Goal: Task Accomplishment & Management: Use online tool/utility

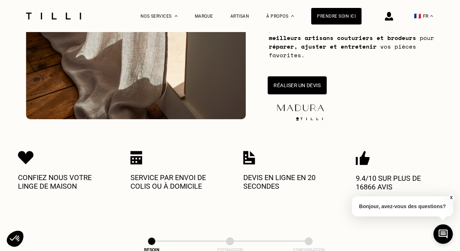
scroll to position [166, 0]
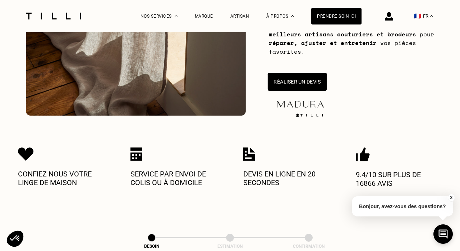
click at [293, 79] on button "Réaliser un devis" at bounding box center [297, 82] width 59 height 18
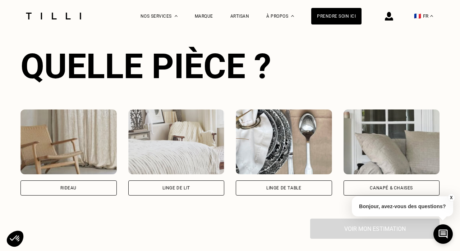
scroll to position [473, 0]
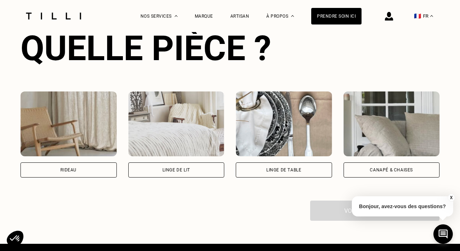
click at [59, 109] on img at bounding box center [68, 123] width 96 height 65
select select "FR"
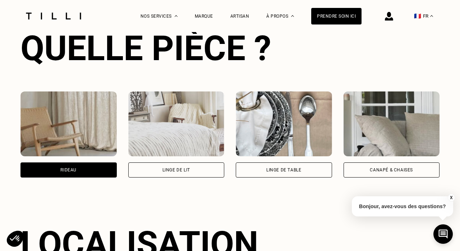
scroll to position [629, 0]
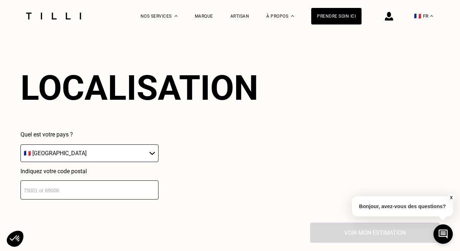
click at [71, 193] on input "number" at bounding box center [89, 189] width 138 height 19
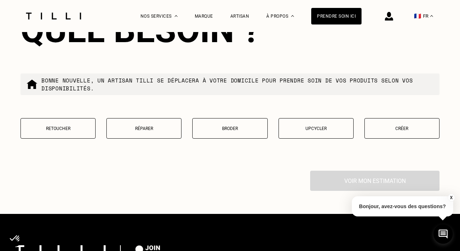
scroll to position [864, 0]
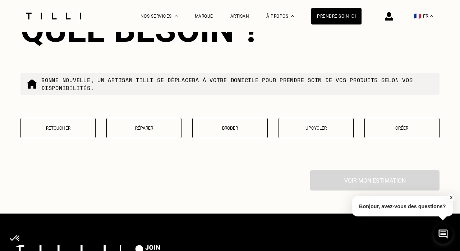
type input "75008"
click at [73, 133] on button "Retoucher" at bounding box center [57, 128] width 75 height 20
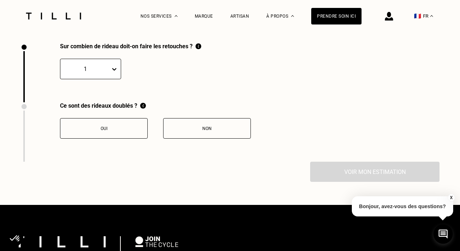
scroll to position [990, 0]
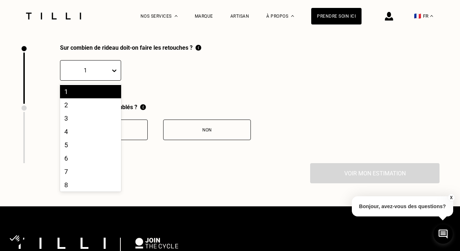
click at [114, 71] on icon at bounding box center [114, 70] width 7 height 7
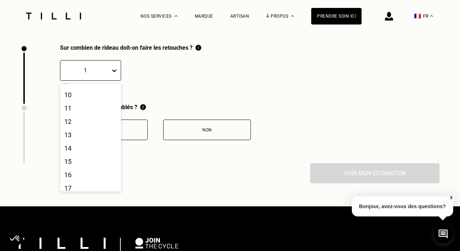
scroll to position [122, 0]
click at [77, 169] on div "16" at bounding box center [90, 168] width 61 height 13
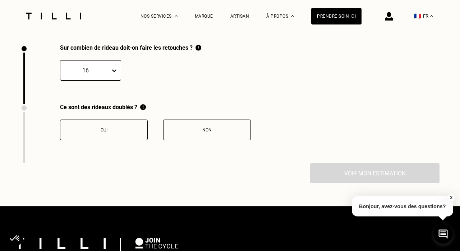
click at [189, 127] on button "Non" at bounding box center [207, 129] width 88 height 20
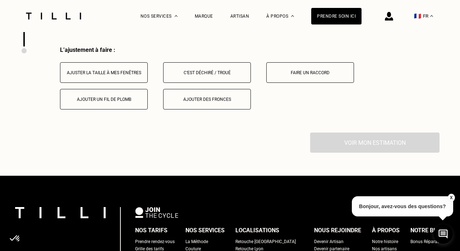
scroll to position [1105, 0]
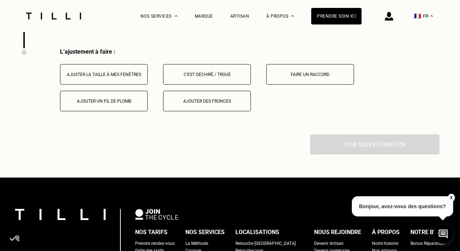
click at [118, 76] on div "Ajuster la taille à mes fenêtres" at bounding box center [104, 74] width 80 height 5
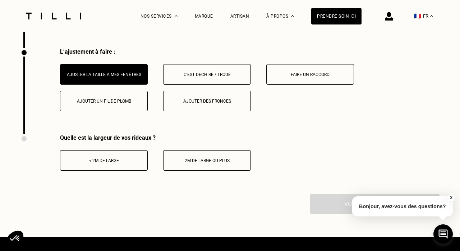
click at [105, 159] on button "< 2m de large" at bounding box center [104, 160] width 88 height 20
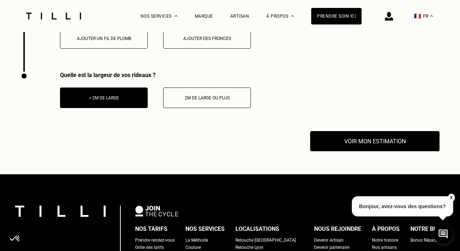
scroll to position [1169, 0]
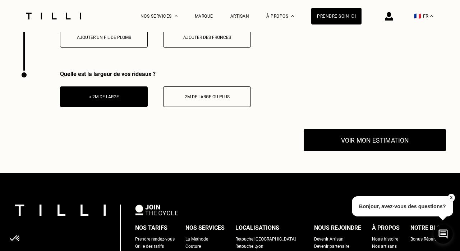
click at [380, 144] on button "Voir mon estimation" at bounding box center [375, 140] width 142 height 22
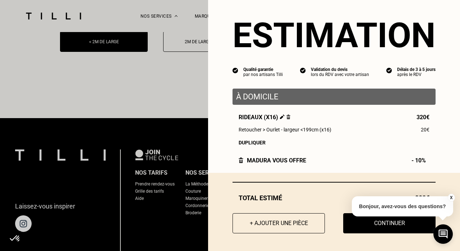
scroll to position [1224, 0]
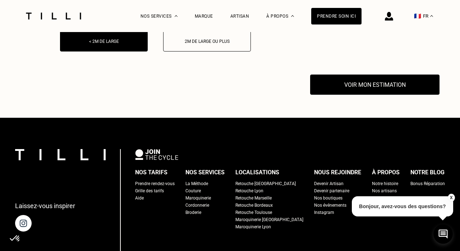
click at [452, 195] on button "X" at bounding box center [451, 197] width 7 height 8
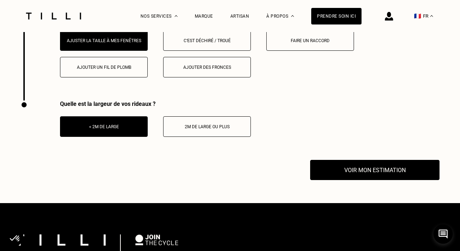
scroll to position [1140, 0]
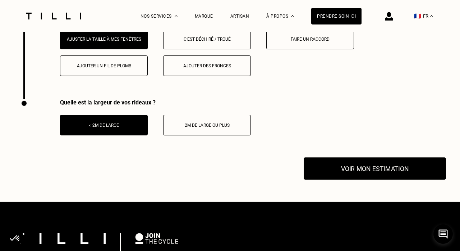
click at [383, 172] on button "Voir mon estimation" at bounding box center [375, 168] width 142 height 22
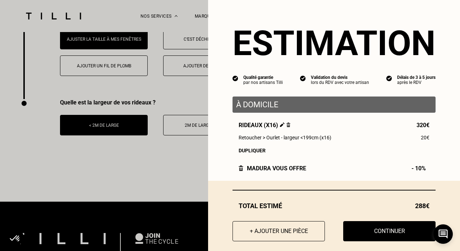
click at [383, 172] on div "Estimation Qualité garantie par nos artisans Tilli Validation du devis lors du …" at bounding box center [334, 90] width 252 height 181
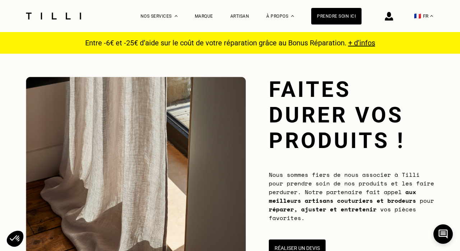
scroll to position [0, 0]
click at [358, 46] on span "+ d’infos" at bounding box center [361, 42] width 27 height 9
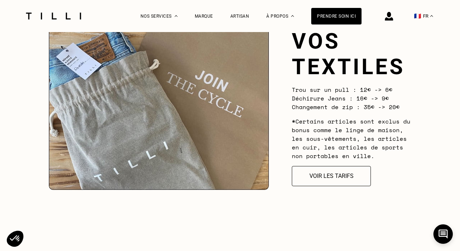
scroll to position [696, 0]
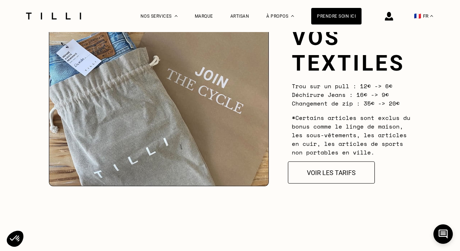
click at [333, 171] on button "Voir les tarifs" at bounding box center [331, 172] width 87 height 22
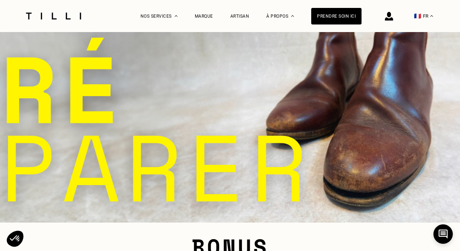
select select "FR"
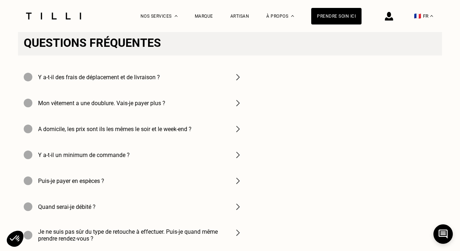
scroll to position [1016, 0]
click at [155, 77] on h4 "Y a-t-il des frais de déplacement et de livraison ?" at bounding box center [99, 77] width 122 height 7
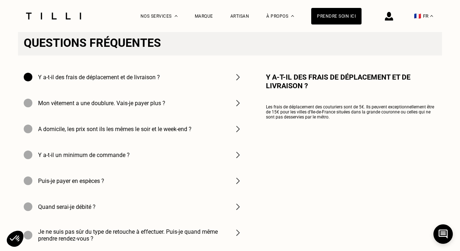
click at [124, 130] on h4 "A domicile, les prix sont ils les mêmes le soir et le week-end ?" at bounding box center [115, 128] width 154 height 7
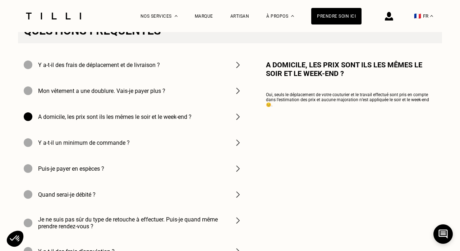
scroll to position [1034, 0]
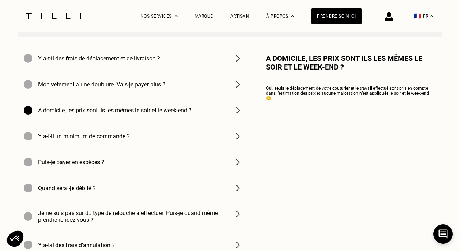
click at [105, 138] on h4 "Y a-t-il un minimum de commande ?" at bounding box center [84, 136] width 92 height 7
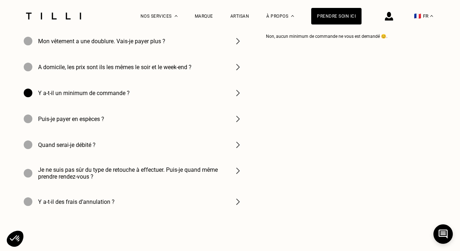
scroll to position [1079, 0]
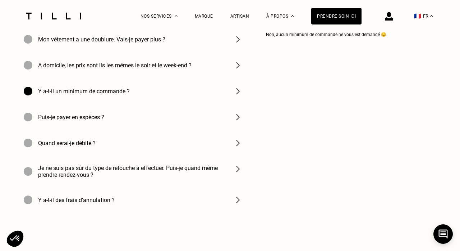
click at [95, 120] on h4 "Puis-je payer en espèces ?" at bounding box center [71, 117] width 66 height 7
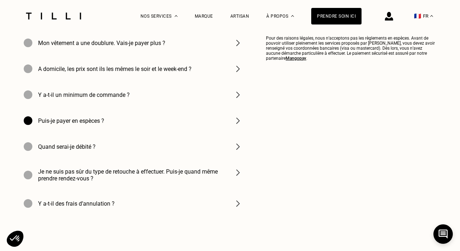
scroll to position [1077, 0]
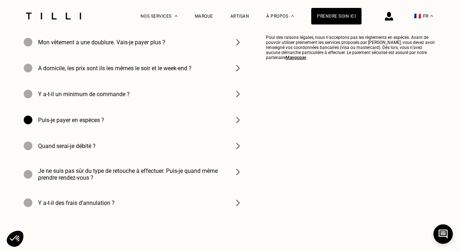
click at [81, 179] on h4 "Je ne suis pas sûr du type de retouche à effectuer. Puis-je quand même prendre …" at bounding box center [131, 174] width 187 height 14
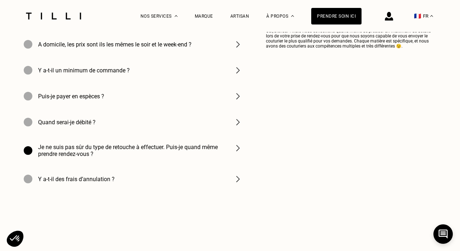
scroll to position [1101, 0]
click at [77, 182] on h4 "Y a-t-il des frais d’annulation ?" at bounding box center [76, 178] width 77 height 7
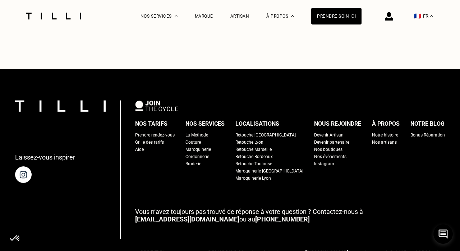
scroll to position [1302, 0]
click at [201, 143] on div "Couture" at bounding box center [193, 141] width 15 height 7
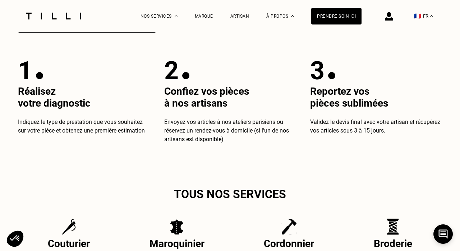
scroll to position [1329, 0]
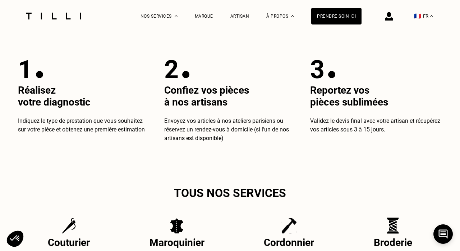
select select "FR"
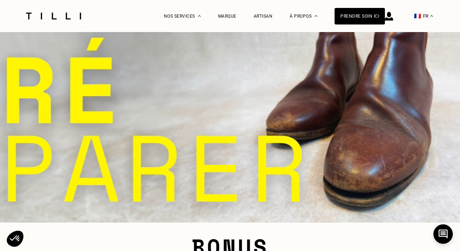
scroll to position [696, 0]
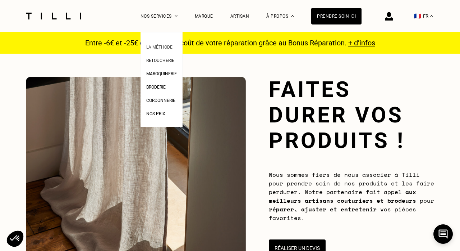
click at [164, 49] on span "La Méthode" at bounding box center [159, 47] width 26 height 5
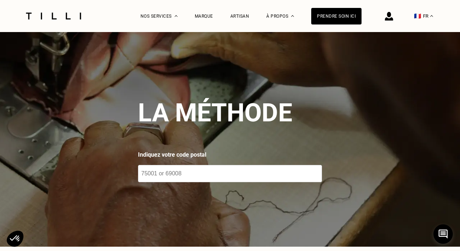
click at [165, 182] on img at bounding box center [230, 139] width 460 height 214
click at [165, 178] on input "number" at bounding box center [230, 173] width 184 height 17
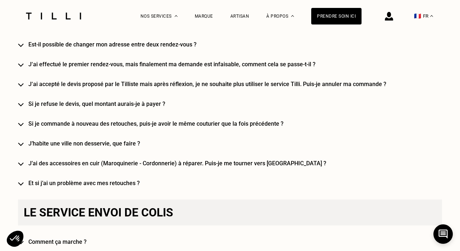
scroll to position [1025, 0]
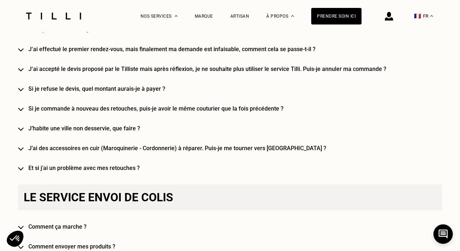
type input "75008"
click at [76, 90] on h4 "Si je refuse le devis, quel montant aurais-je à payer ?" at bounding box center [240, 88] width 424 height 7
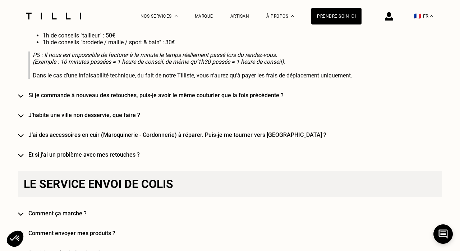
scroll to position [1192, 0]
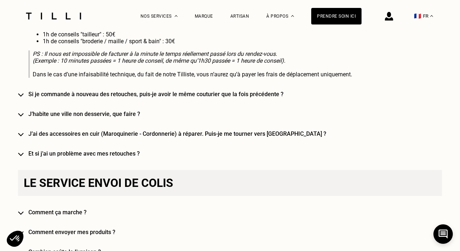
click at [93, 97] on h4 "Si je commande à nouveau des retouches, puis-je avoir le même couturier que la …" at bounding box center [240, 94] width 424 height 7
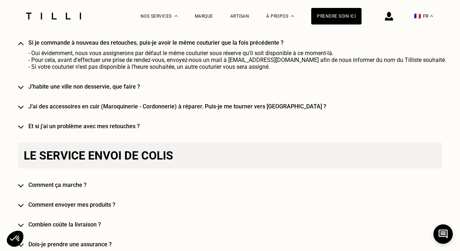
scroll to position [1250, 0]
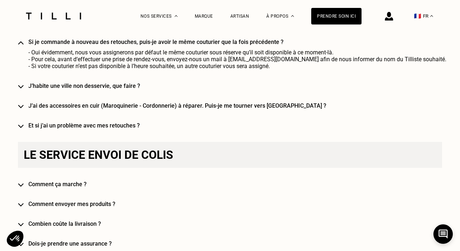
click at [84, 109] on h4 "J’ai des accessoires en cuir (Maroquinerie - Cordonnerie) à réparer. Puis-je me…" at bounding box center [240, 105] width 424 height 7
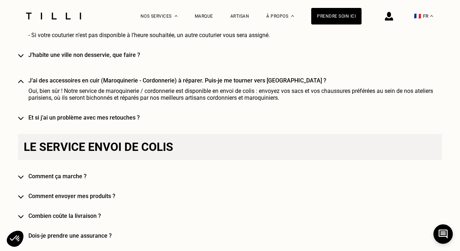
scroll to position [1282, 0]
click at [86, 120] on h4 "Et si j’ai un problème avec mes retouches ?" at bounding box center [240, 117] width 424 height 7
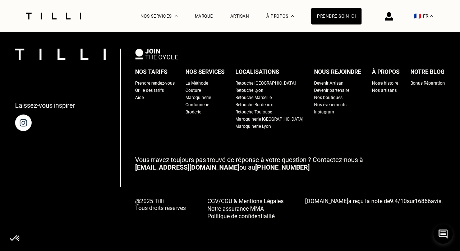
scroll to position [2078, 0]
click at [262, 83] on div "Retouche [GEOGRAPHIC_DATA]" at bounding box center [266, 82] width 60 height 7
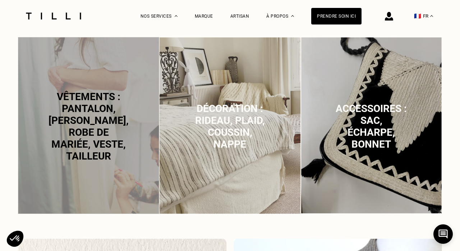
scroll to position [467, 0]
click at [239, 153] on img at bounding box center [229, 125] width 141 height 177
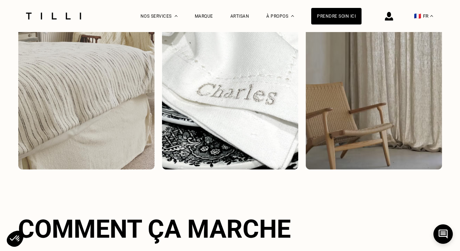
scroll to position [1064, 0]
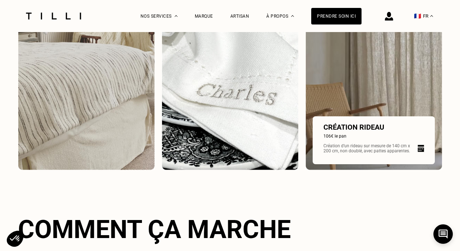
click at [422, 148] on img at bounding box center [421, 148] width 6 height 7
select select "FR"
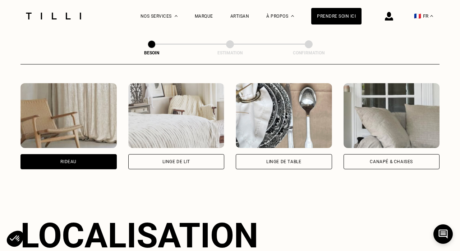
scroll to position [276, 0]
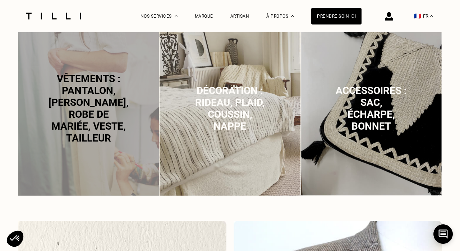
scroll to position [488, 0]
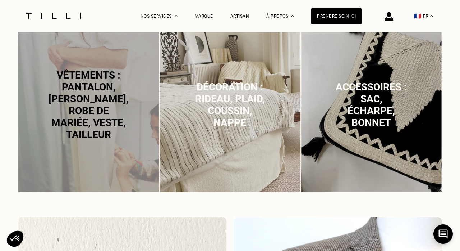
click at [211, 113] on span "Décoration : rideau, plaid, coussin, nappe" at bounding box center [230, 104] width 70 height 47
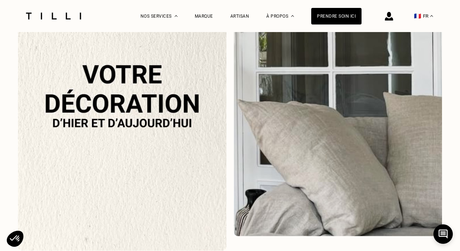
scroll to position [747, 0]
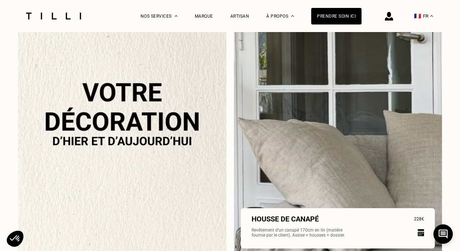
click at [304, 216] on p "Housse de canapé" at bounding box center [285, 218] width 67 height 9
select select "FR"
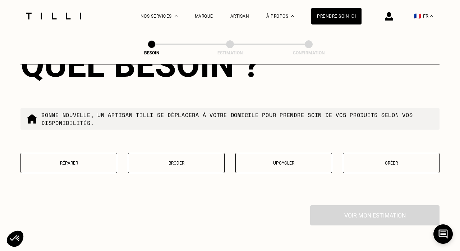
scroll to position [844, 0]
click at [385, 163] on button "Créer" at bounding box center [391, 162] width 97 height 20
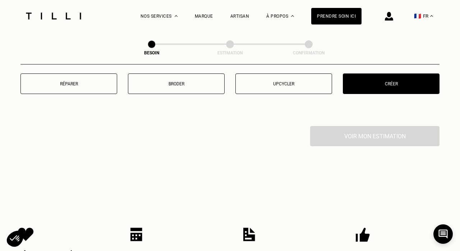
scroll to position [925, 0]
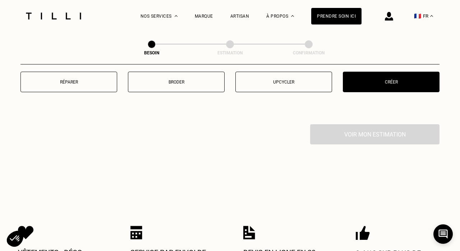
click at [348, 129] on div "Voir mon estimation" at bounding box center [229, 134] width 419 height 20
click at [387, 79] on p "Créer" at bounding box center [391, 81] width 89 height 5
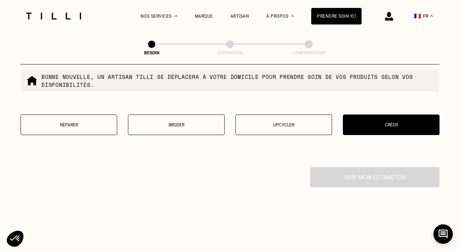
scroll to position [887, 0]
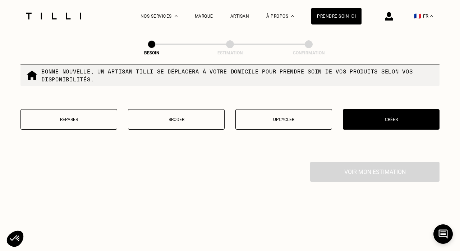
click at [70, 117] on p "Réparer" at bounding box center [68, 119] width 89 height 5
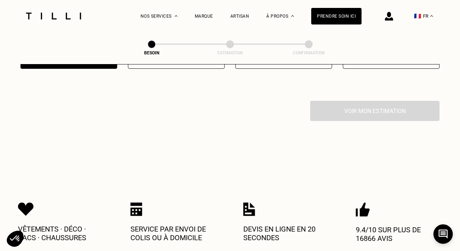
scroll to position [962, 0]
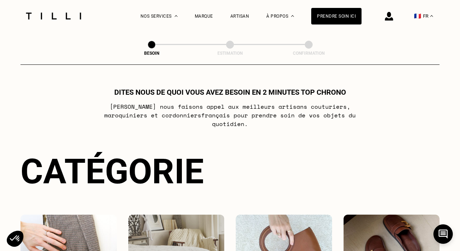
select select "FR"
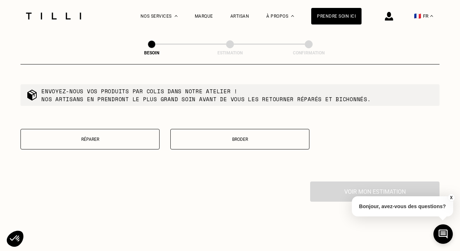
scroll to position [896, 0]
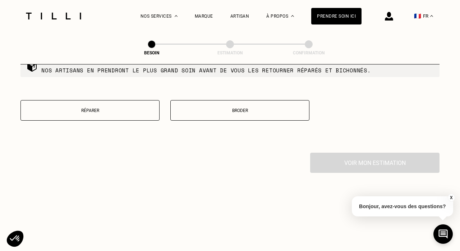
scroll to position [747, 0]
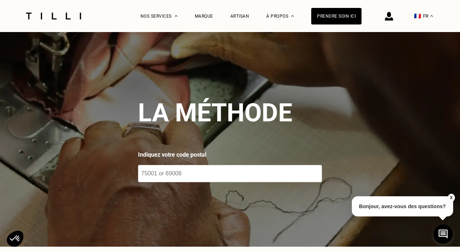
click at [188, 172] on input "number" at bounding box center [230, 173] width 184 height 17
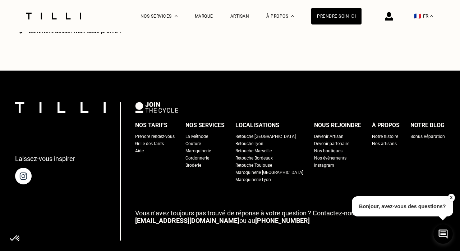
scroll to position [1777, 0]
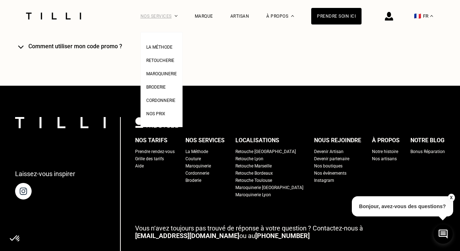
type input "75008"
click at [166, 17] on div "Nos services" at bounding box center [159, 16] width 37 height 32
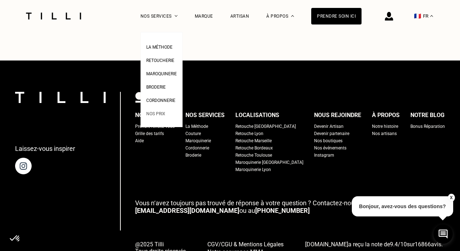
scroll to position [1791, 0]
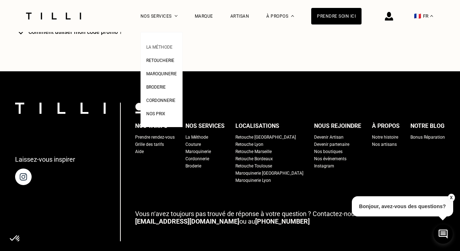
click at [161, 45] on span "La Méthode" at bounding box center [159, 47] width 26 height 5
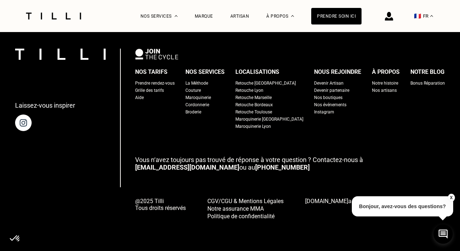
scroll to position [1845, 0]
click at [201, 91] on div "Couture" at bounding box center [193, 90] width 15 height 7
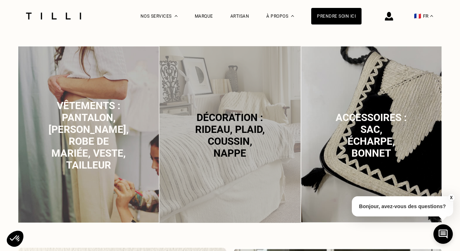
scroll to position [456, 0]
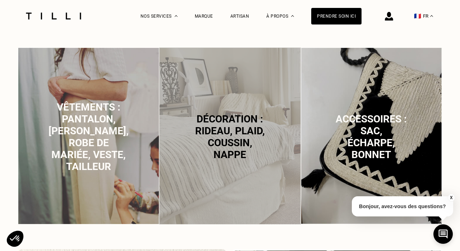
click at [236, 135] on span "Décoration : rideau, plaid, coussin, nappe" at bounding box center [230, 136] width 70 height 47
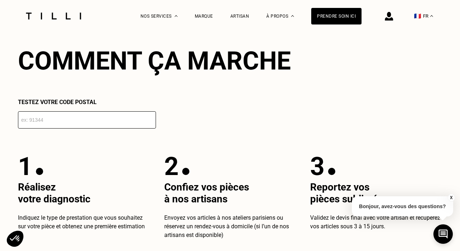
scroll to position [1233, 0]
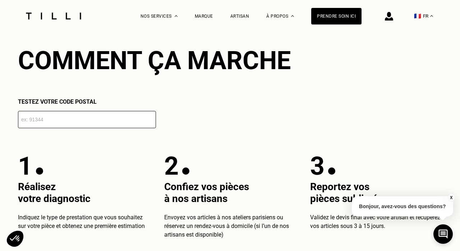
click at [94, 115] on input "number" at bounding box center [87, 119] width 138 height 17
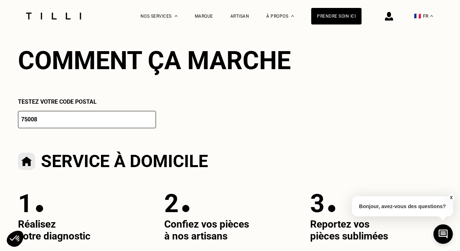
type input "75008"
click at [228, 127] on div "Testez votre code postal 75008" at bounding box center [230, 113] width 424 height 30
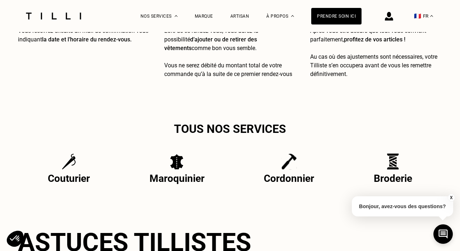
scroll to position [1529, 0]
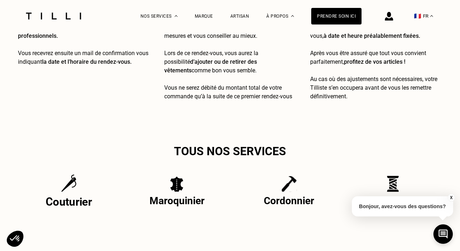
click at [69, 190] on img at bounding box center [68, 183] width 15 height 18
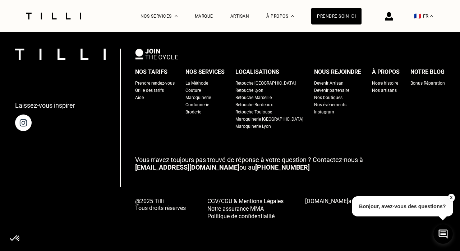
scroll to position [2409, 0]
click at [346, 20] on div "Prendre soin ici" at bounding box center [336, 16] width 50 height 17
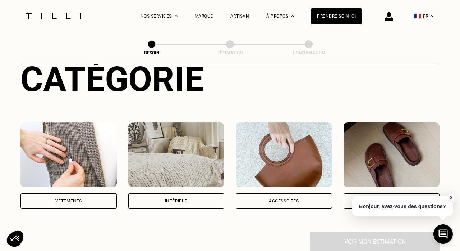
scroll to position [92, 0]
click at [181, 147] on img at bounding box center [176, 154] width 96 height 65
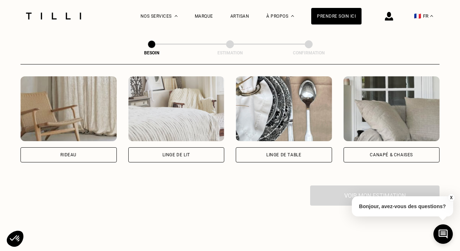
scroll to position [334, 0]
click at [358, 119] on img at bounding box center [392, 108] width 96 height 65
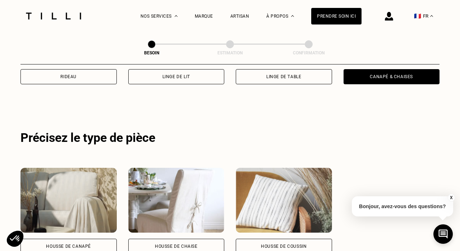
scroll to position [429, 0]
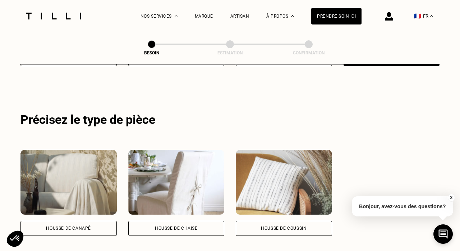
click at [293, 175] on img at bounding box center [284, 182] width 96 height 65
select select "FR"
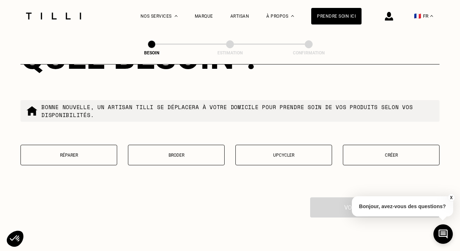
scroll to position [854, 0]
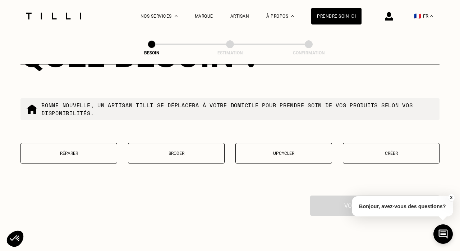
click at [376, 151] on p "Créer" at bounding box center [391, 153] width 89 height 5
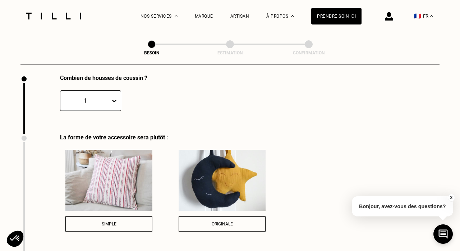
scroll to position [975, 0]
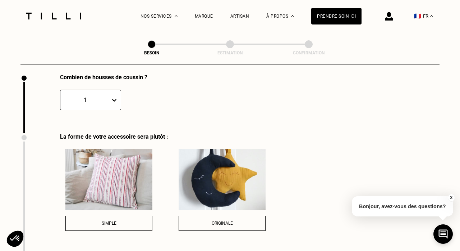
click at [125, 186] on img at bounding box center [108, 179] width 87 height 61
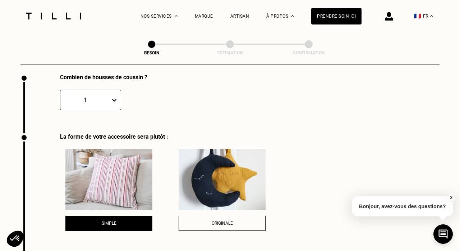
click at [111, 220] on span "Simple" at bounding box center [109, 222] width 15 height 5
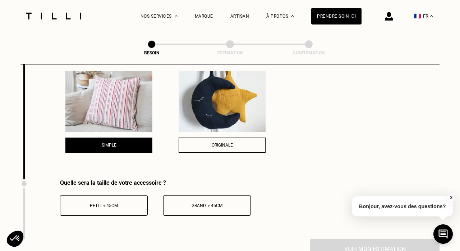
scroll to position [1054, 0]
click at [197, 202] on div "Grand > 45cm" at bounding box center [207, 204] width 80 height 5
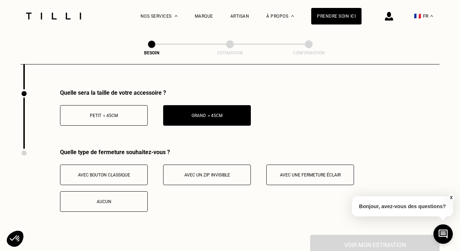
scroll to position [1149, 0]
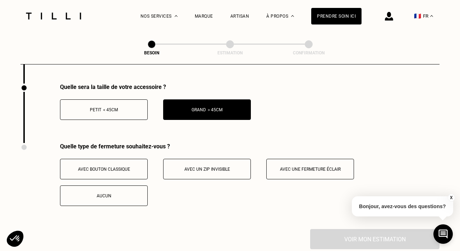
click at [302, 166] on span "Avec une fermeture éclair" at bounding box center [310, 168] width 61 height 5
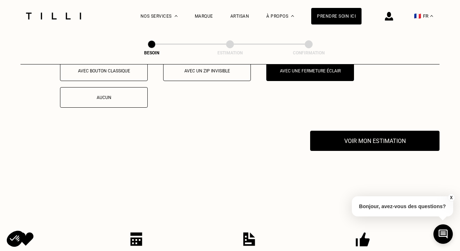
scroll to position [1249, 0]
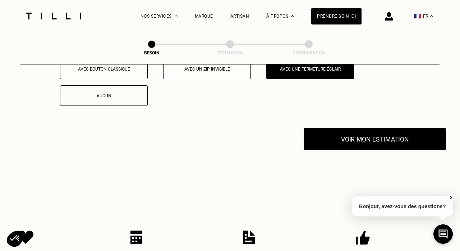
click at [368, 128] on button "Voir mon estimation" at bounding box center [375, 139] width 142 height 22
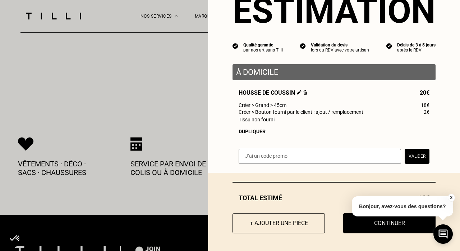
scroll to position [1346, 0]
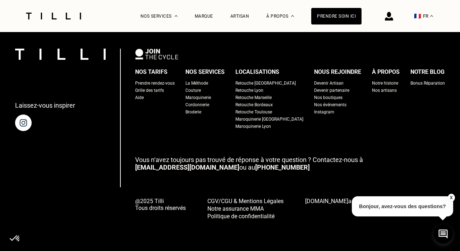
scroll to position [2251, 0]
click at [198, 89] on div "Couture" at bounding box center [193, 90] width 15 height 7
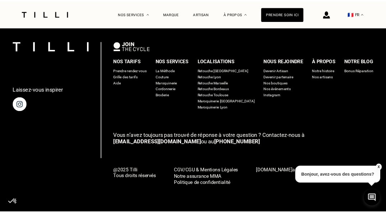
scroll to position [0, 0]
